Goal: Task Accomplishment & Management: Manage account settings

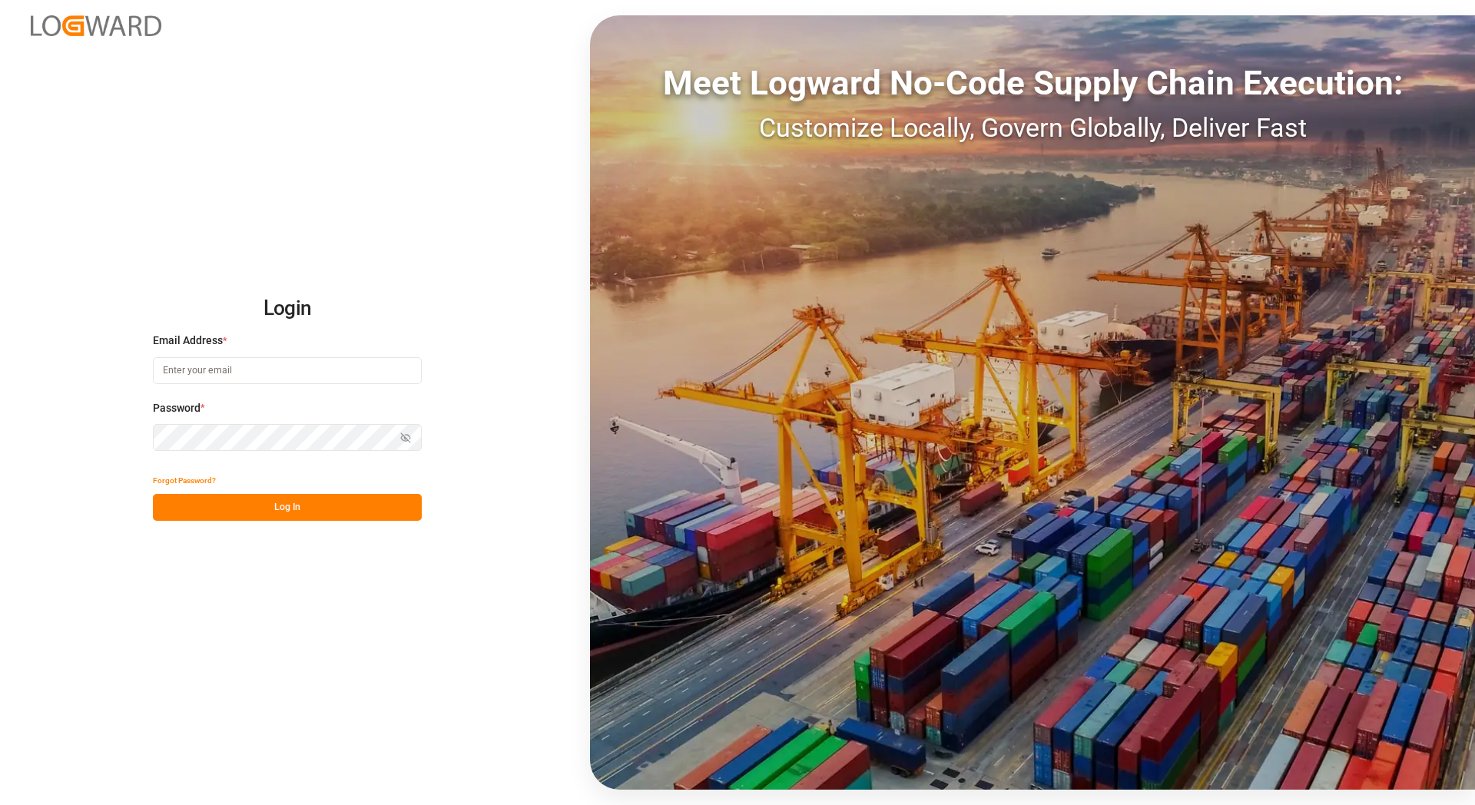
click at [304, 360] on input at bounding box center [287, 370] width 269 height 27
type input "[EMAIL_ADDRESS][DOMAIN_NAME]"
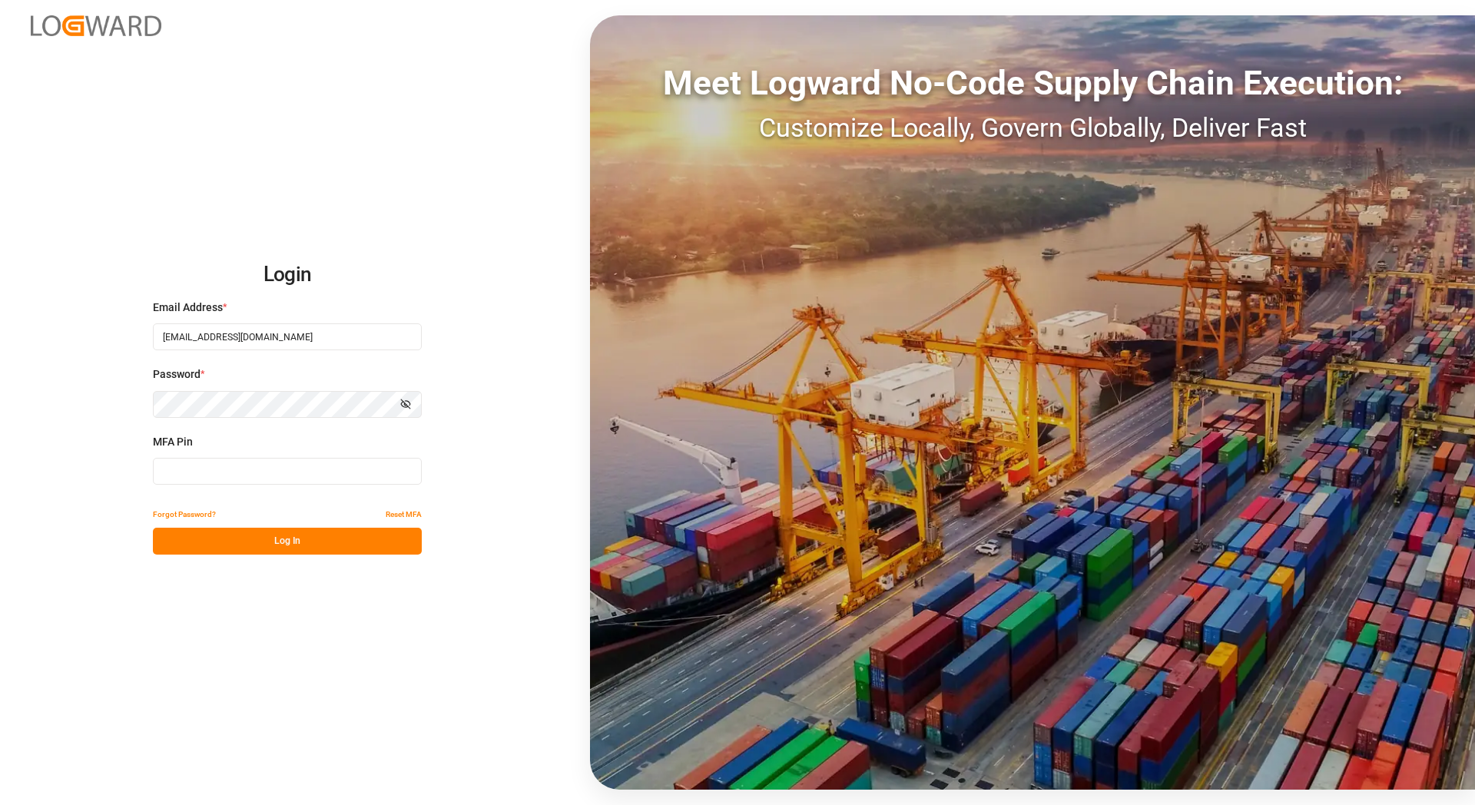
click at [228, 462] on input at bounding box center [287, 471] width 269 height 27
paste input "902644"
type input "902644"
click at [238, 541] on button "Log In" at bounding box center [287, 541] width 269 height 27
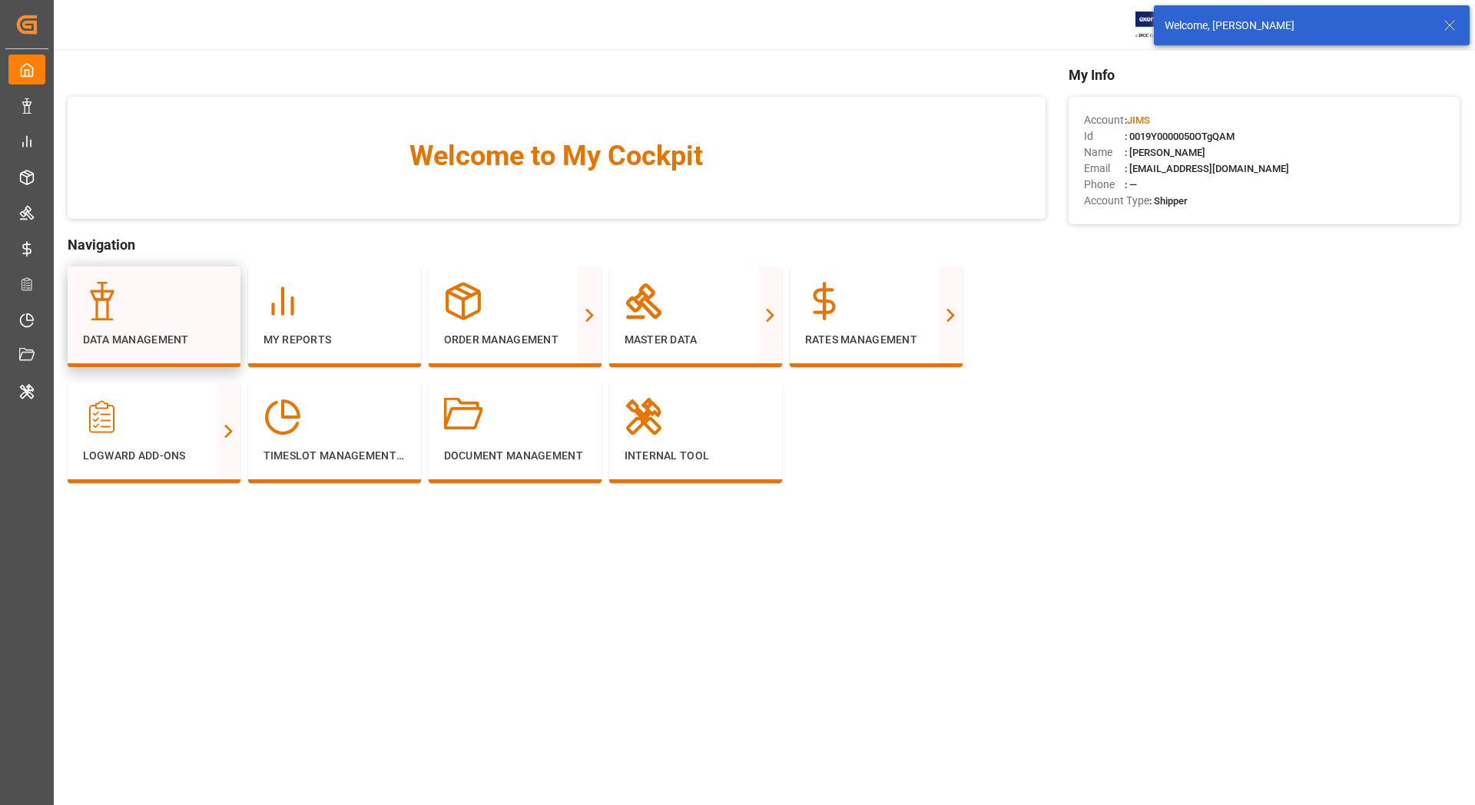
click at [170, 314] on div at bounding box center [154, 301] width 142 height 38
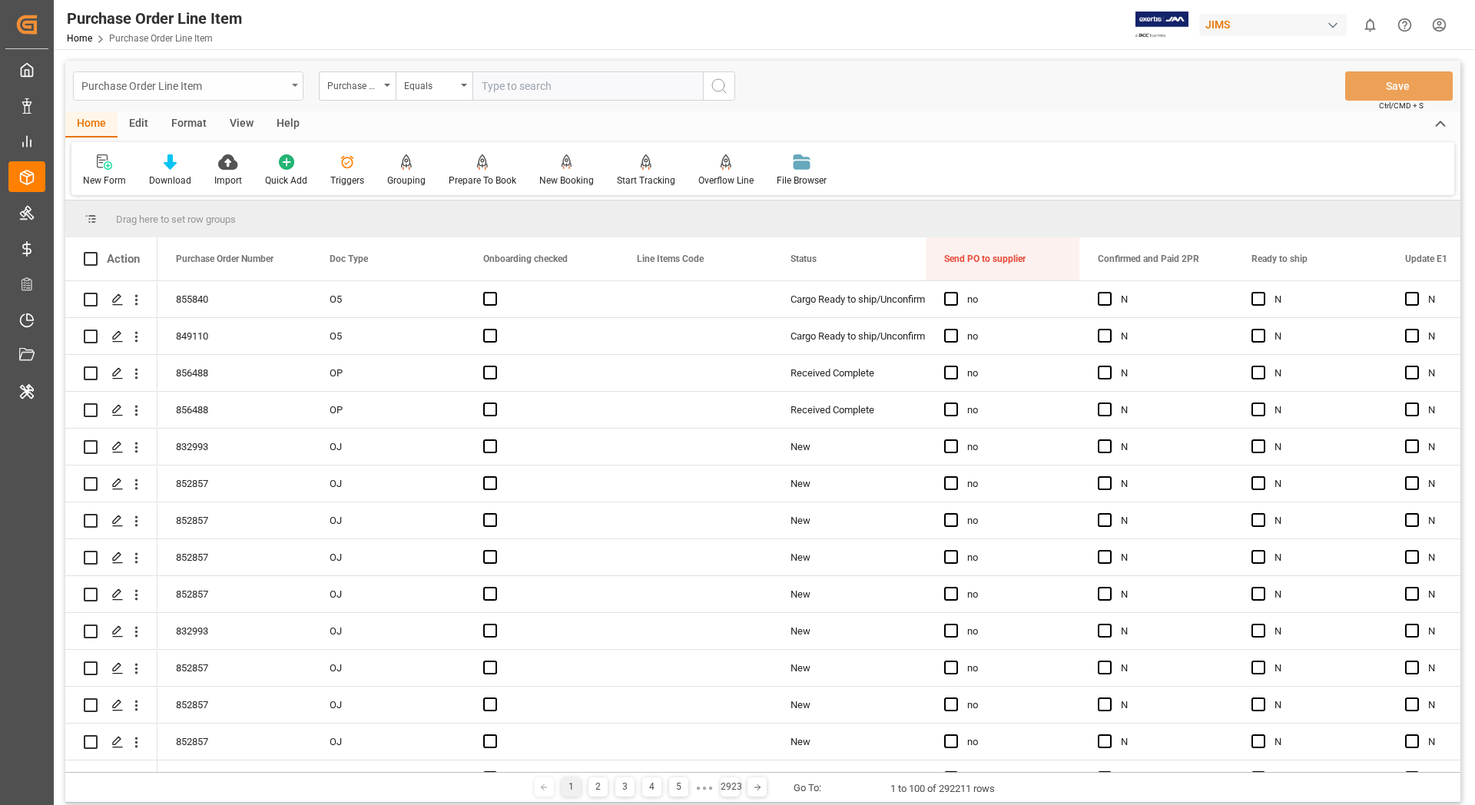
click at [218, 90] on div "Purchase Order Line Item" at bounding box center [183, 84] width 205 height 19
type input "mon"
click at [207, 157] on div "[GEOGRAPHIC_DATA]" at bounding box center [188, 157] width 229 height 32
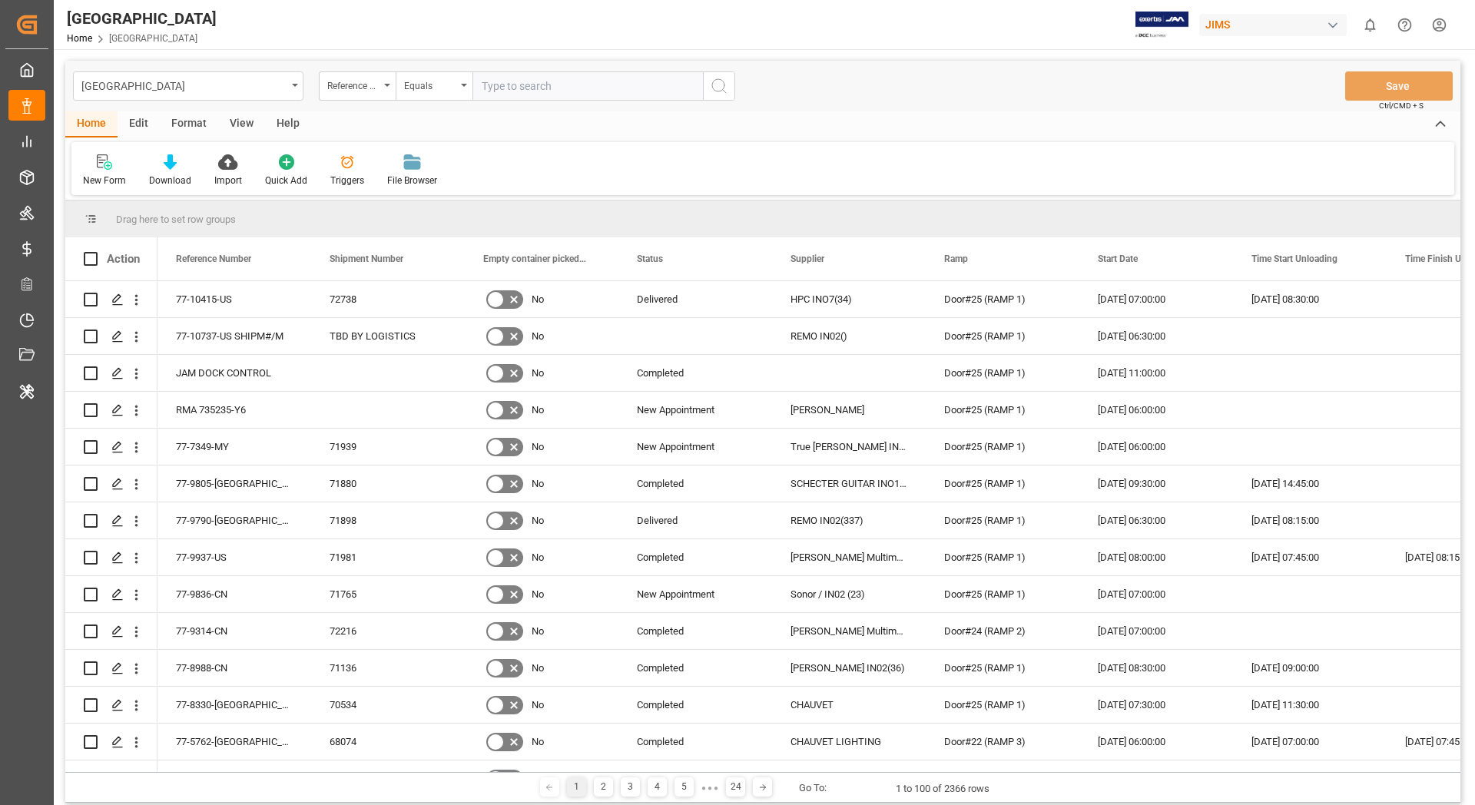
click at [143, 125] on div "Edit" at bounding box center [139, 124] width 42 height 26
click at [268, 175] on div "Configuration" at bounding box center [263, 181] width 58 height 14
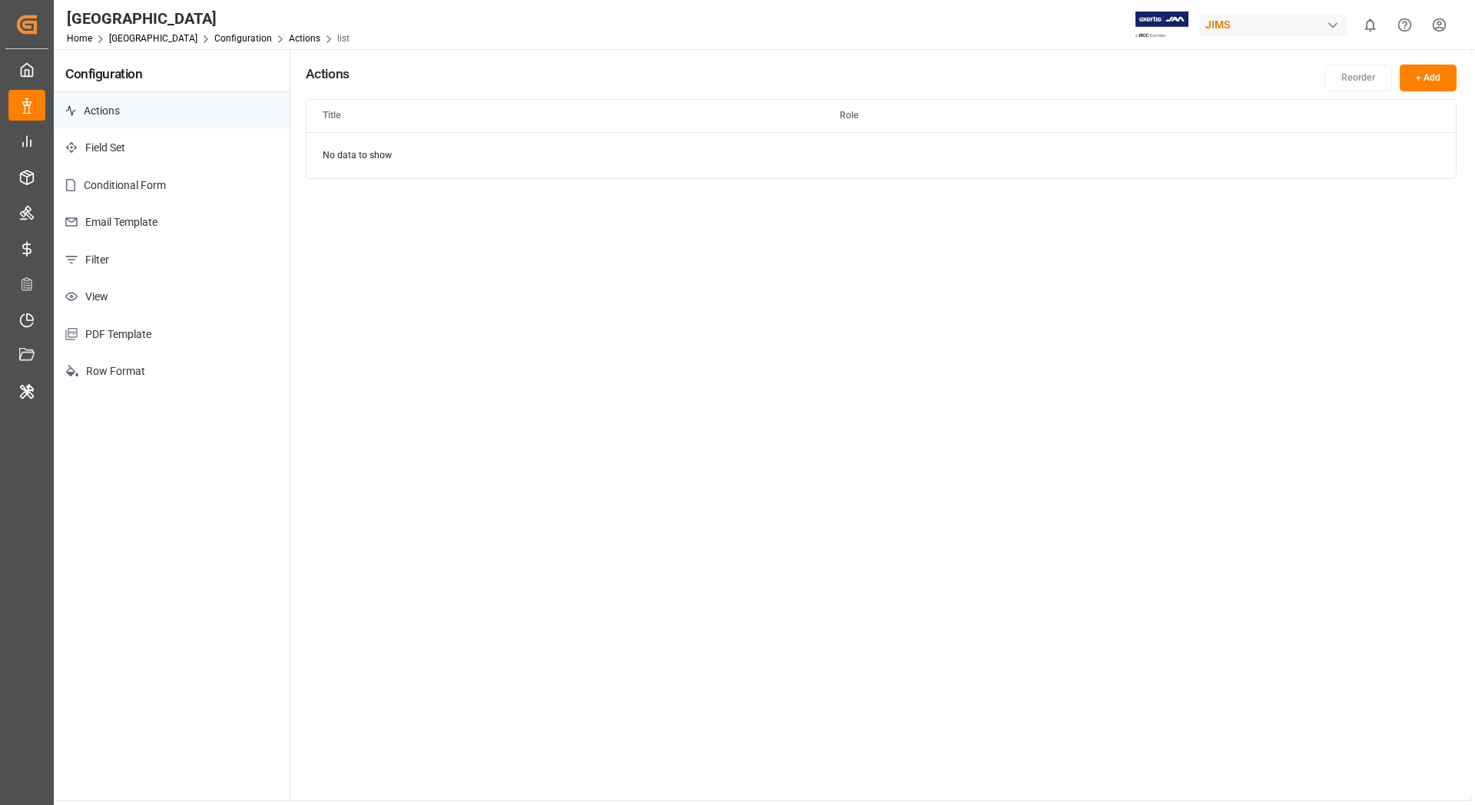
click at [191, 230] on p "Email Template" at bounding box center [172, 223] width 236 height 38
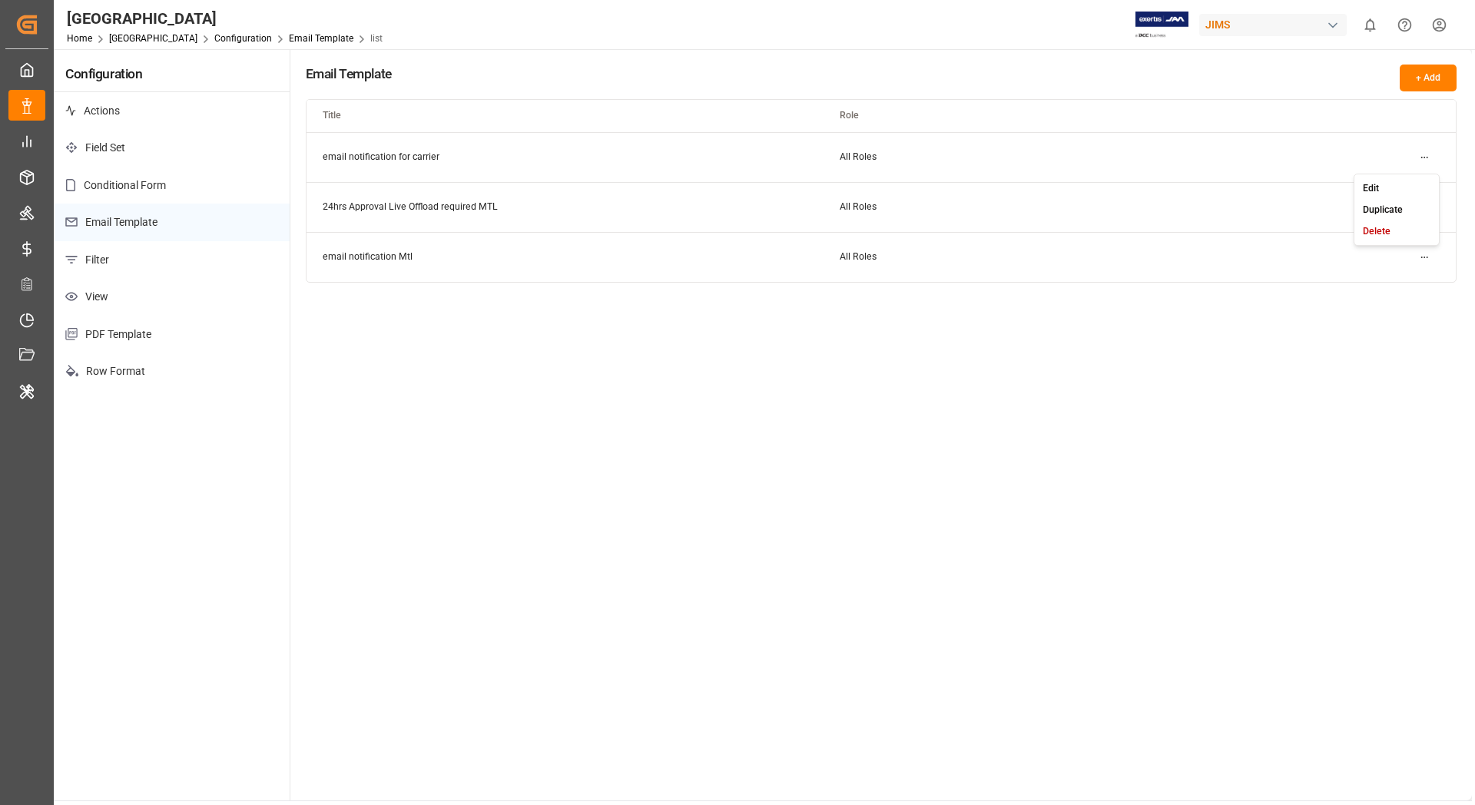
click at [1431, 157] on html "Created by potrace 1.15, written by [PERSON_NAME] [DATE]-[DATE] Created by potr…" at bounding box center [737, 402] width 1475 height 805
click at [1397, 184] on div "Edit" at bounding box center [1396, 188] width 79 height 22
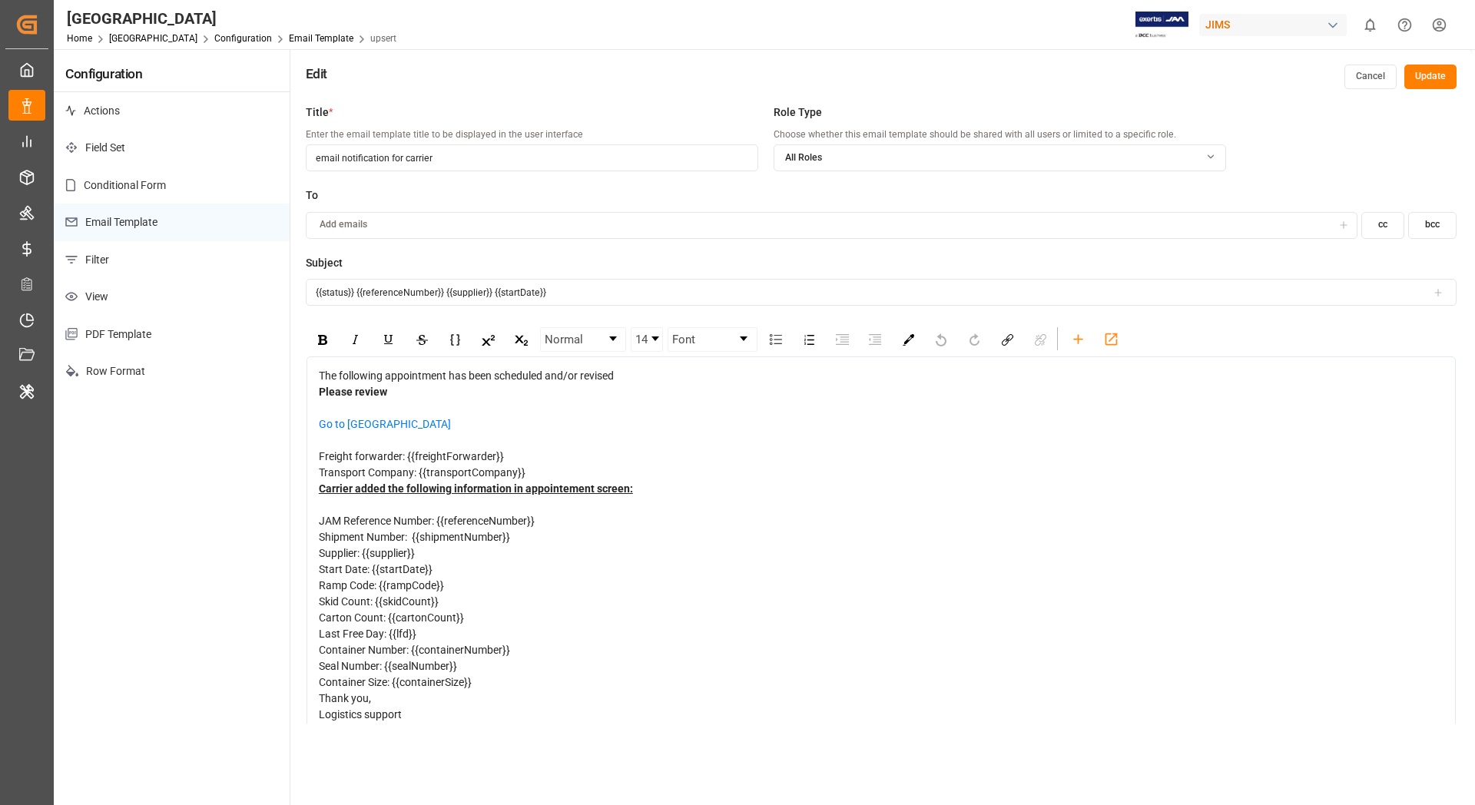
click at [1368, 75] on button "Cancel" at bounding box center [1370, 77] width 52 height 25
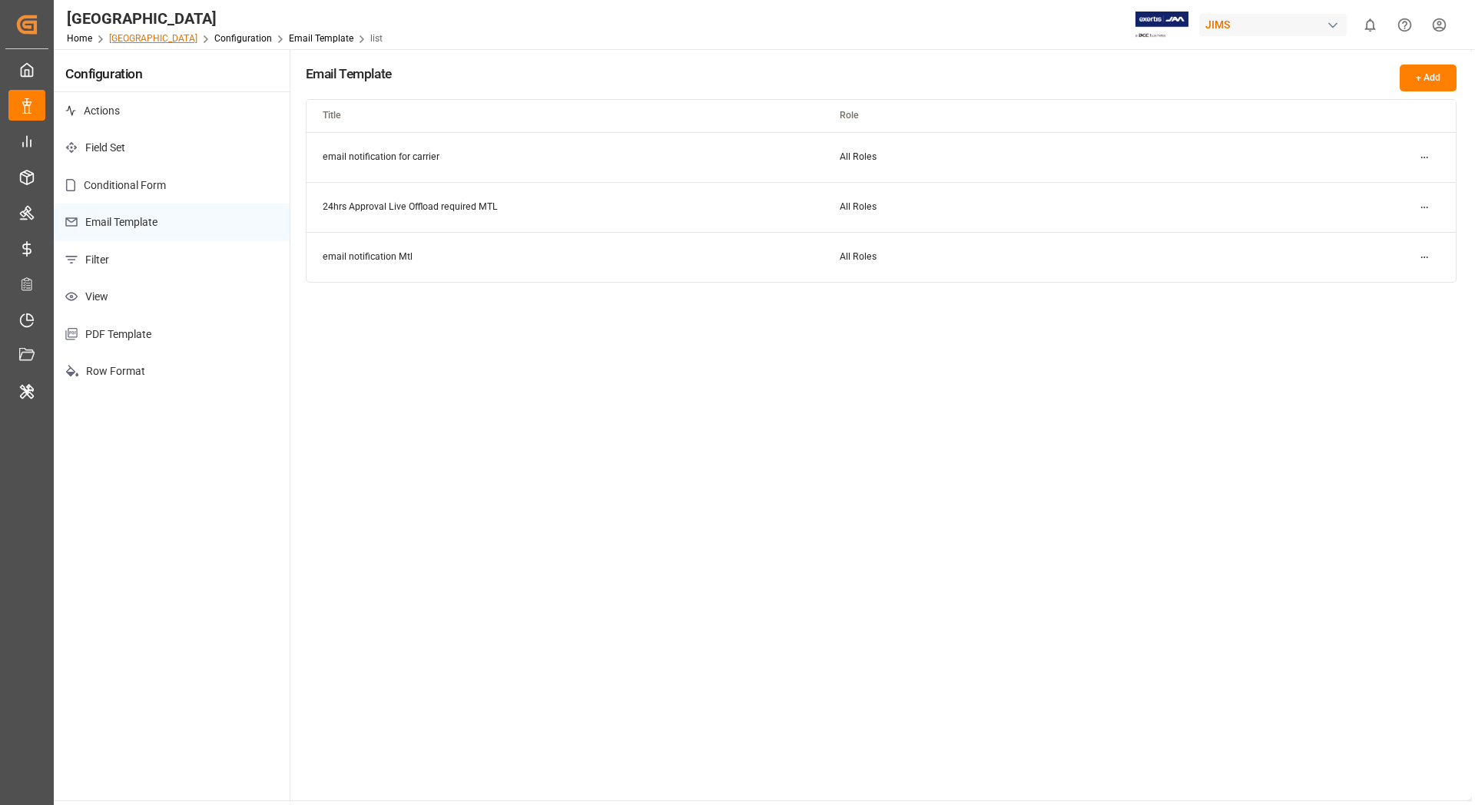
click at [128, 33] on link "[GEOGRAPHIC_DATA]" at bounding box center [153, 38] width 88 height 11
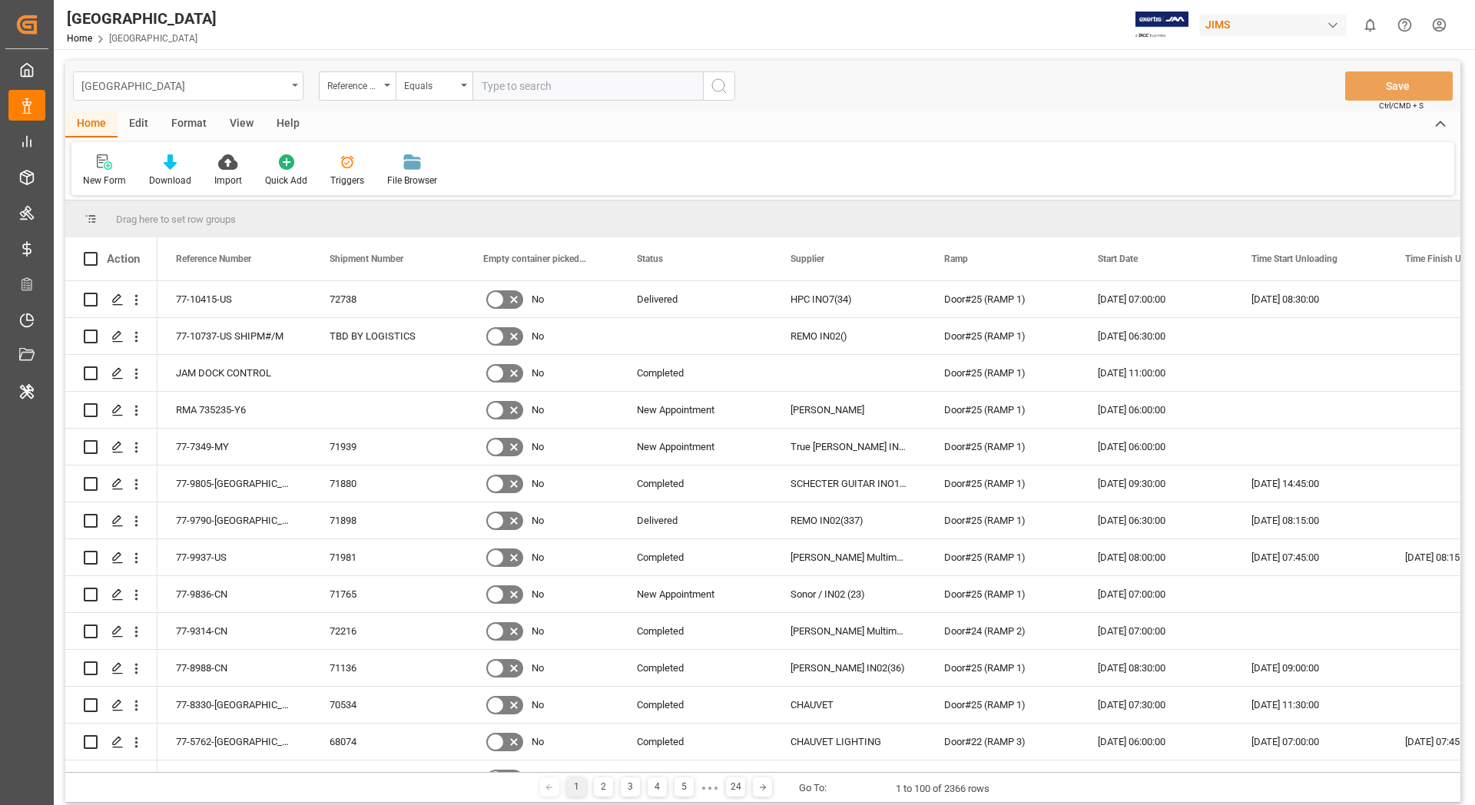
click at [190, 87] on div "[GEOGRAPHIC_DATA]" at bounding box center [183, 84] width 205 height 19
type input "sou"
click at [138, 161] on div "Southaven" at bounding box center [188, 157] width 229 height 32
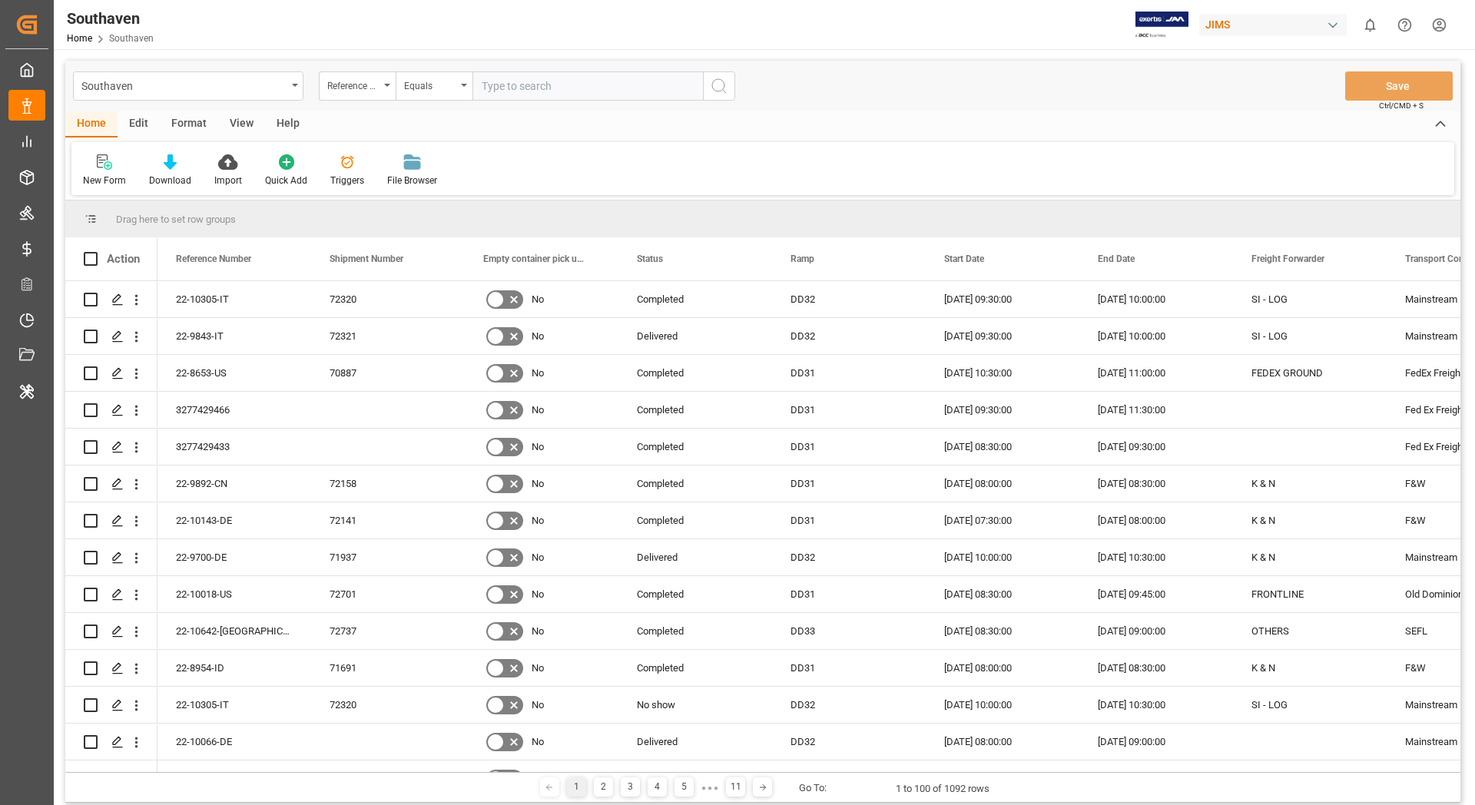
click at [138, 127] on div "Edit" at bounding box center [139, 124] width 42 height 26
click at [260, 166] on icon at bounding box center [258, 161] width 15 height 15
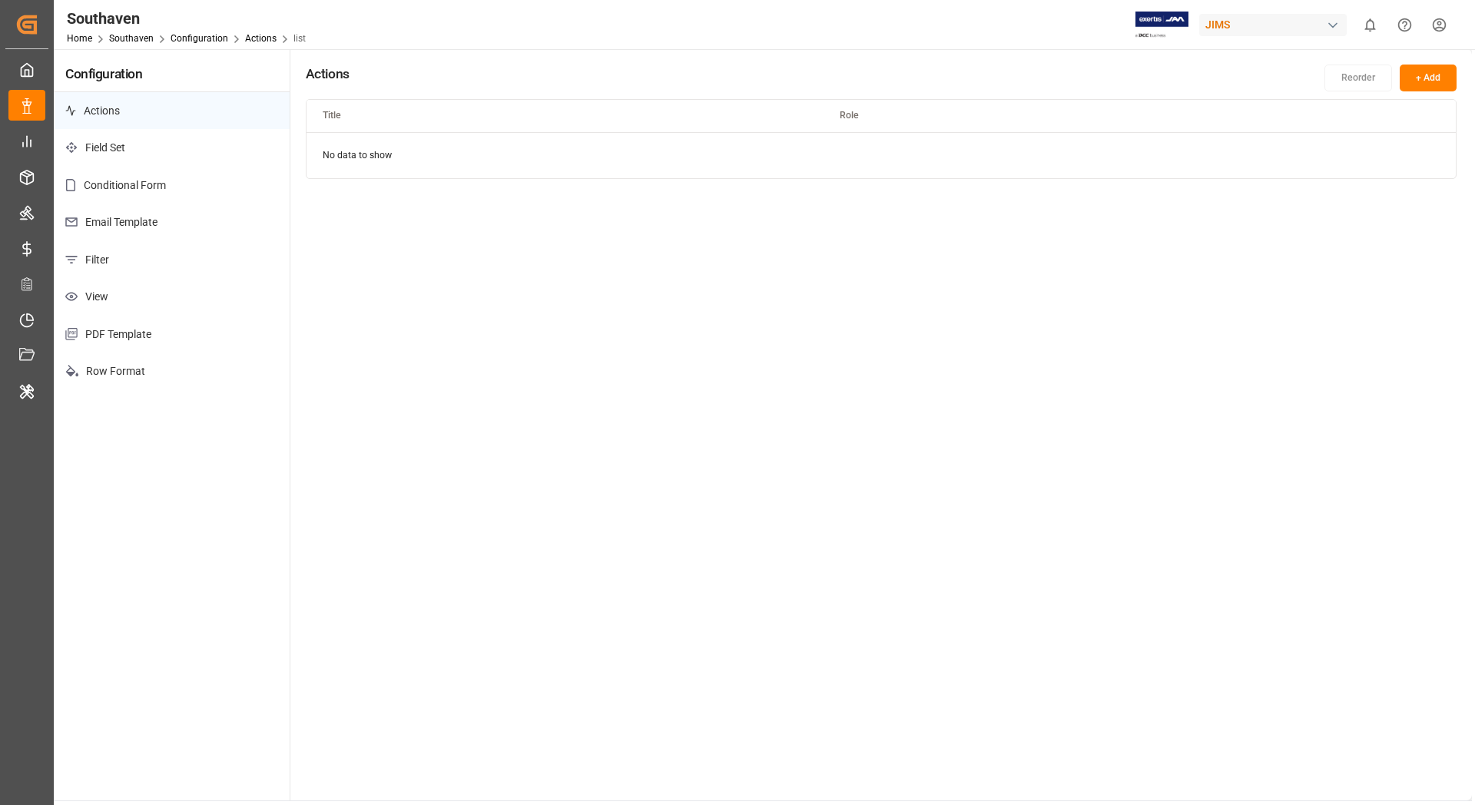
click at [197, 210] on p "Email Template" at bounding box center [172, 223] width 236 height 38
